Goal: Task Accomplishment & Management: Manage account settings

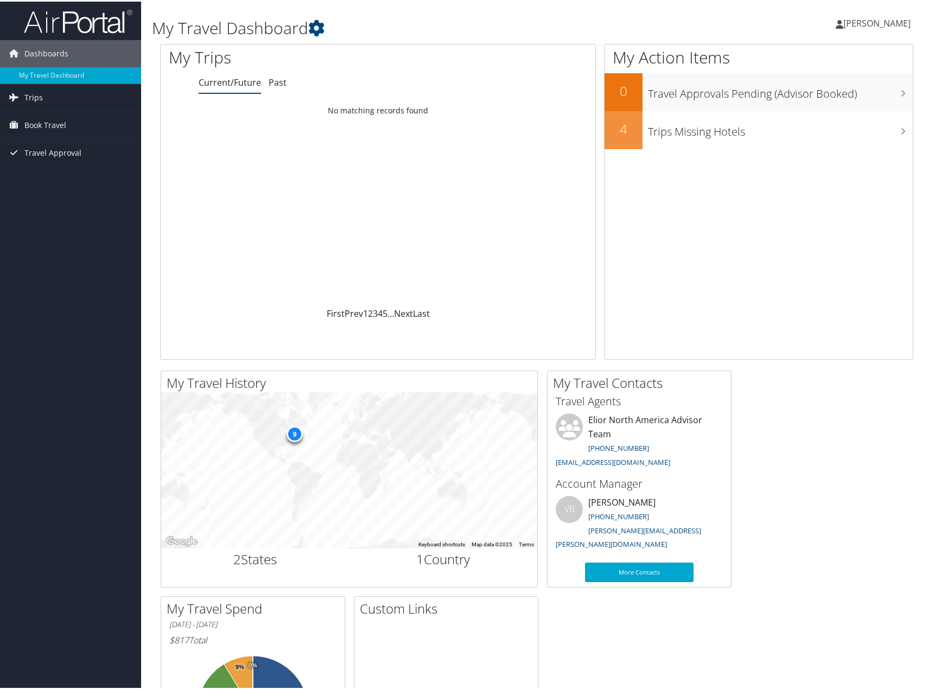
click at [866, 26] on span "[PERSON_NAME]" at bounding box center [877, 22] width 67 height 12
click at [843, 97] on link "View Travel Profile" at bounding box center [848, 96] width 121 height 18
